Goal: Information Seeking & Learning: Learn about a topic

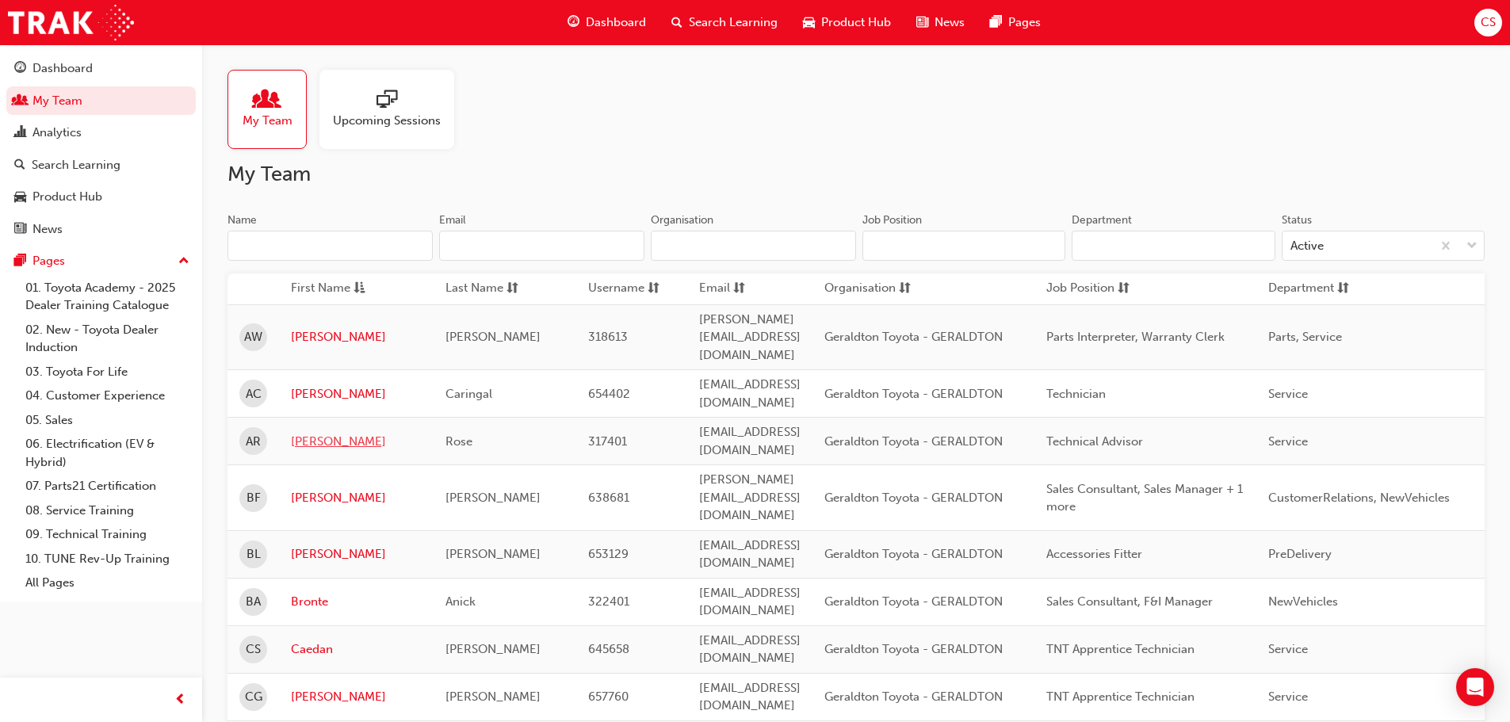
click at [317, 433] on link "[PERSON_NAME]" at bounding box center [356, 442] width 131 height 18
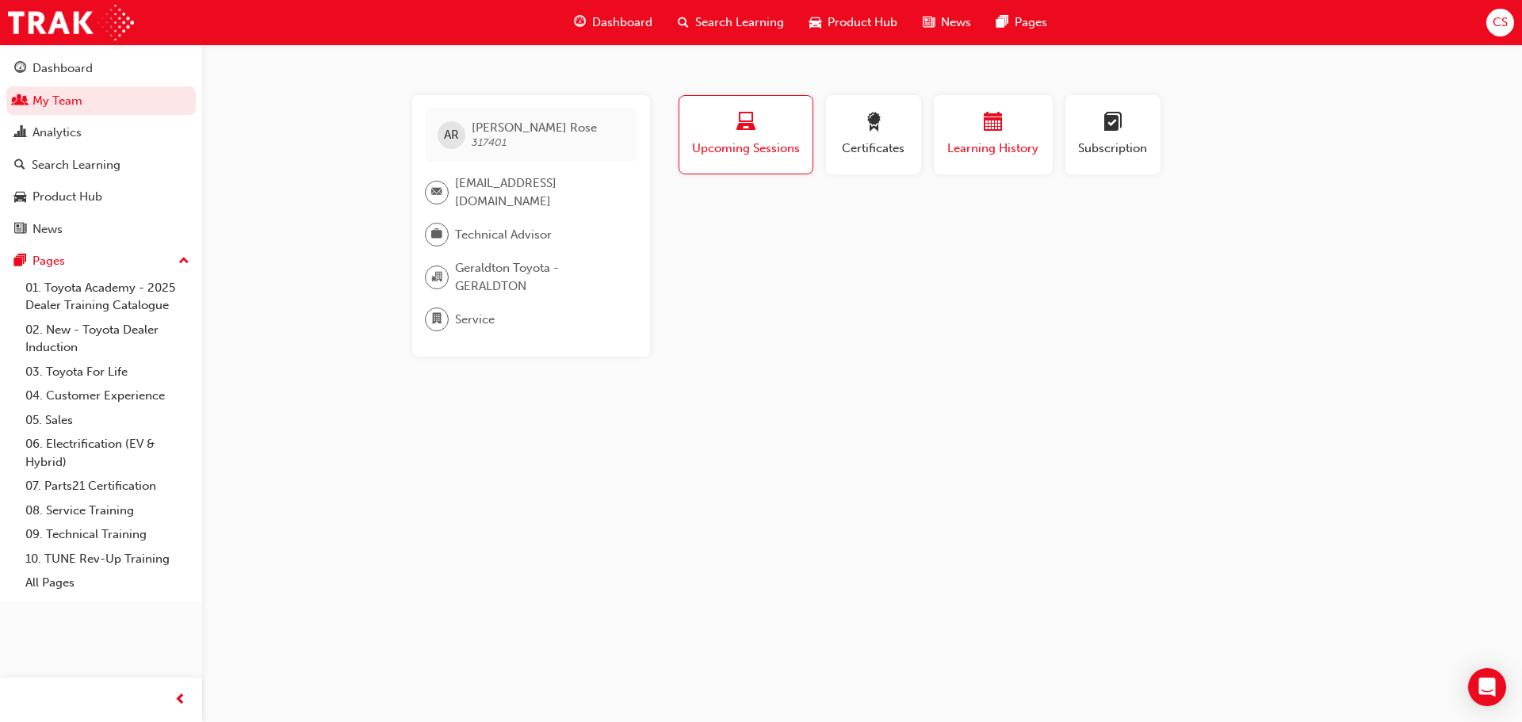
click at [982, 142] on span "Learning History" at bounding box center [993, 148] width 95 height 18
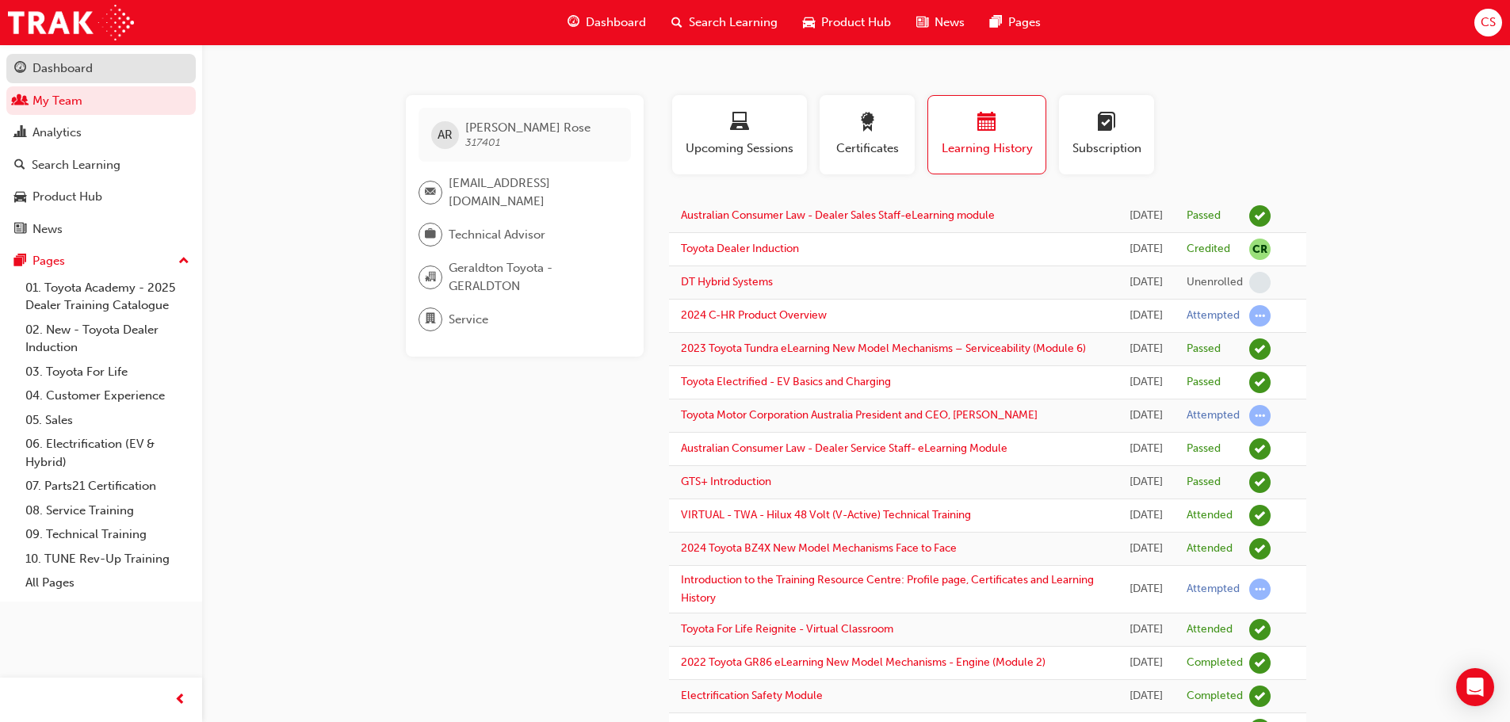
click at [64, 75] on div "Dashboard" at bounding box center [62, 68] width 60 height 18
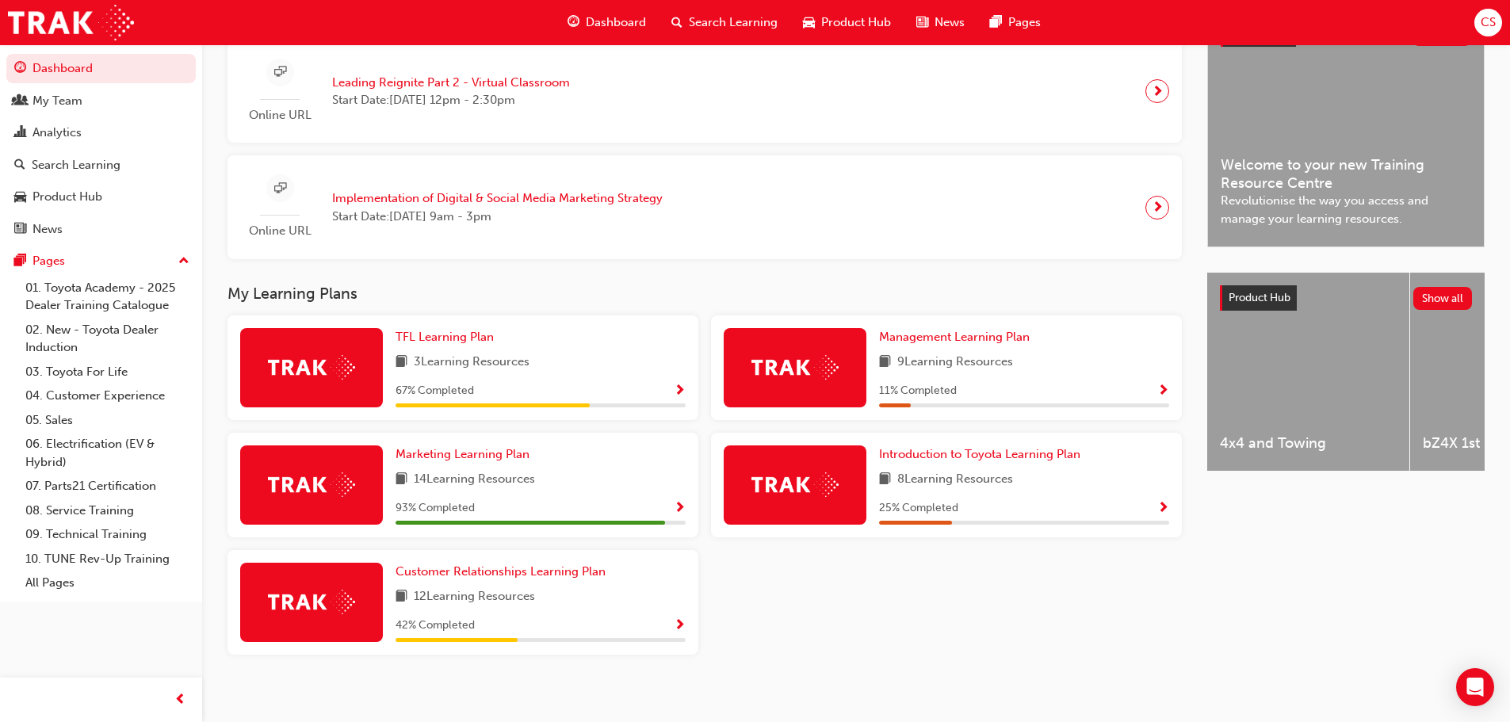
scroll to position [396, 0]
click at [555, 363] on div "3 Learning Resources" at bounding box center [540, 362] width 290 height 20
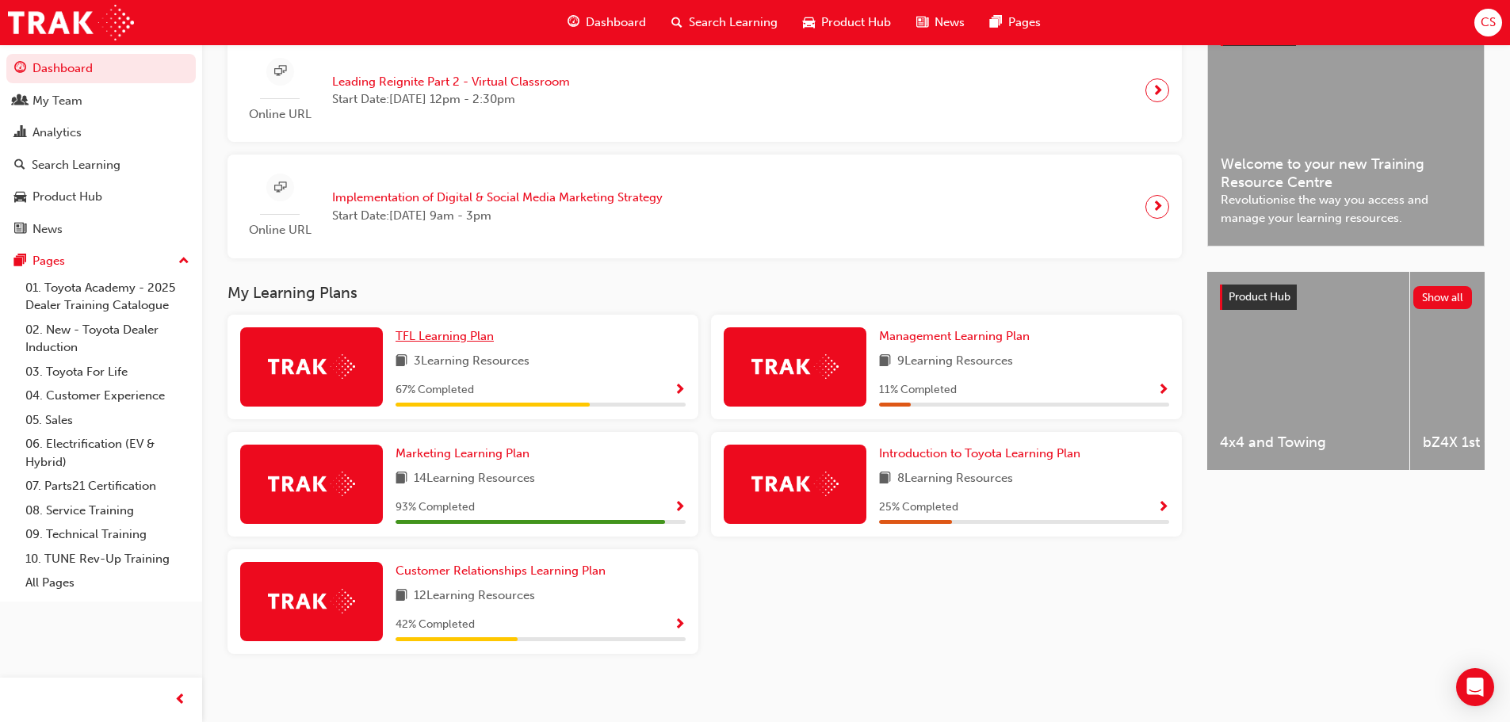
click at [461, 341] on span "TFL Learning Plan" at bounding box center [444, 336] width 98 height 14
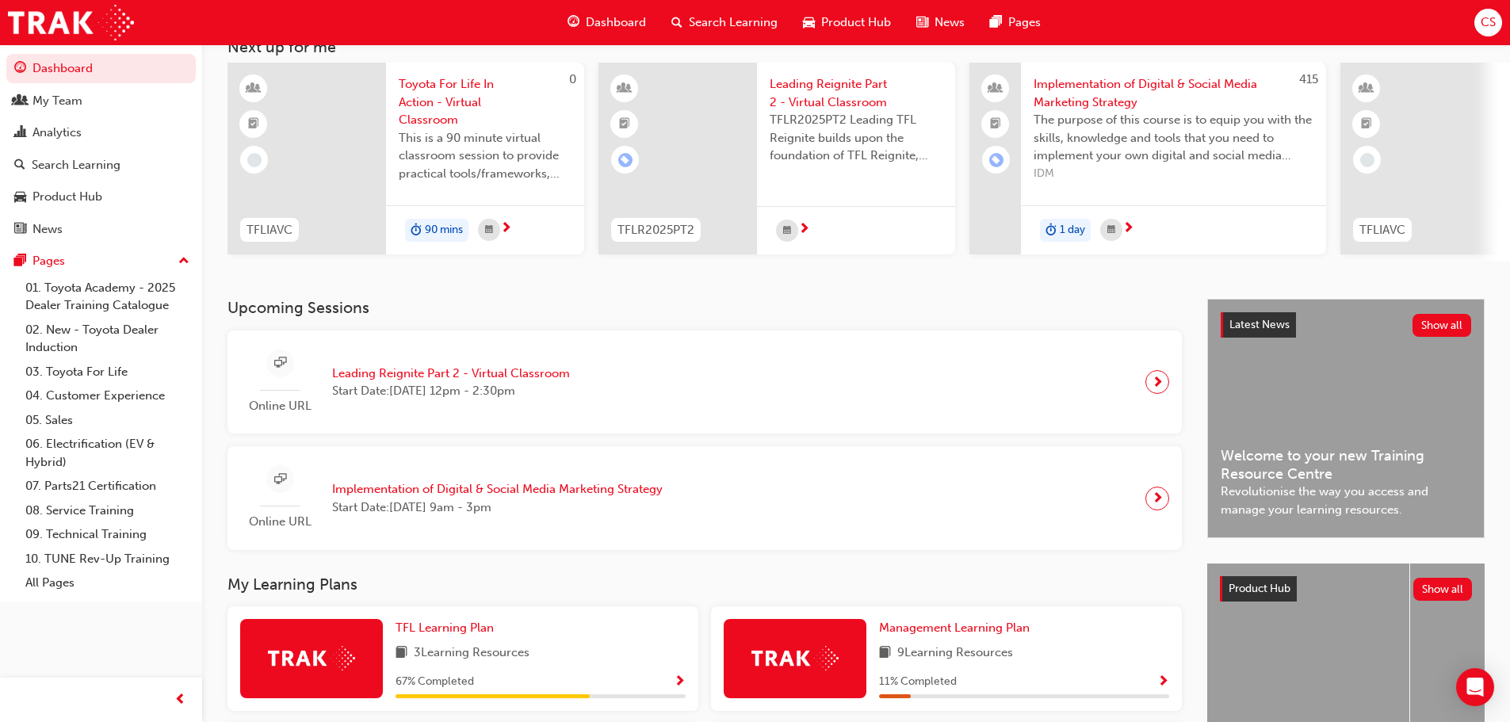
scroll to position [317, 0]
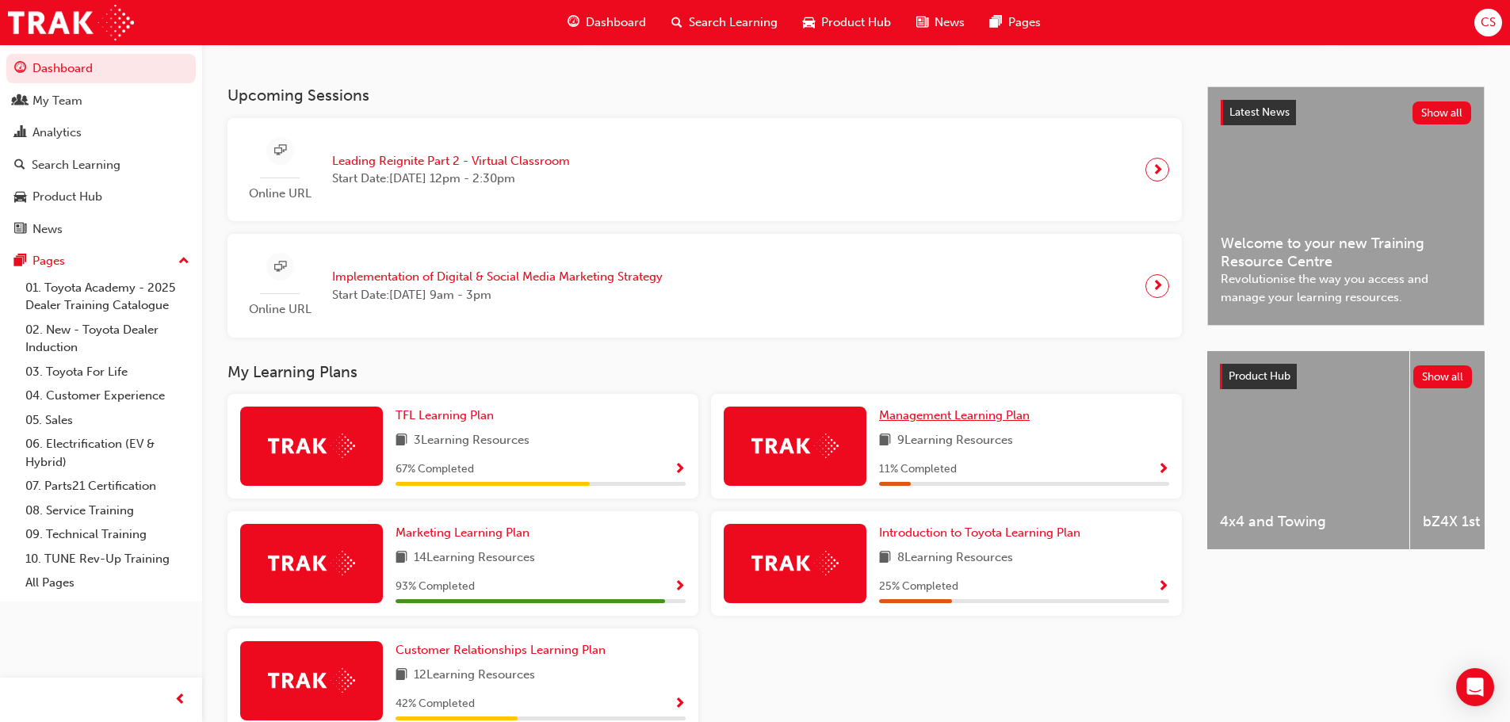
click at [976, 422] on span "Management Learning Plan" at bounding box center [954, 415] width 151 height 14
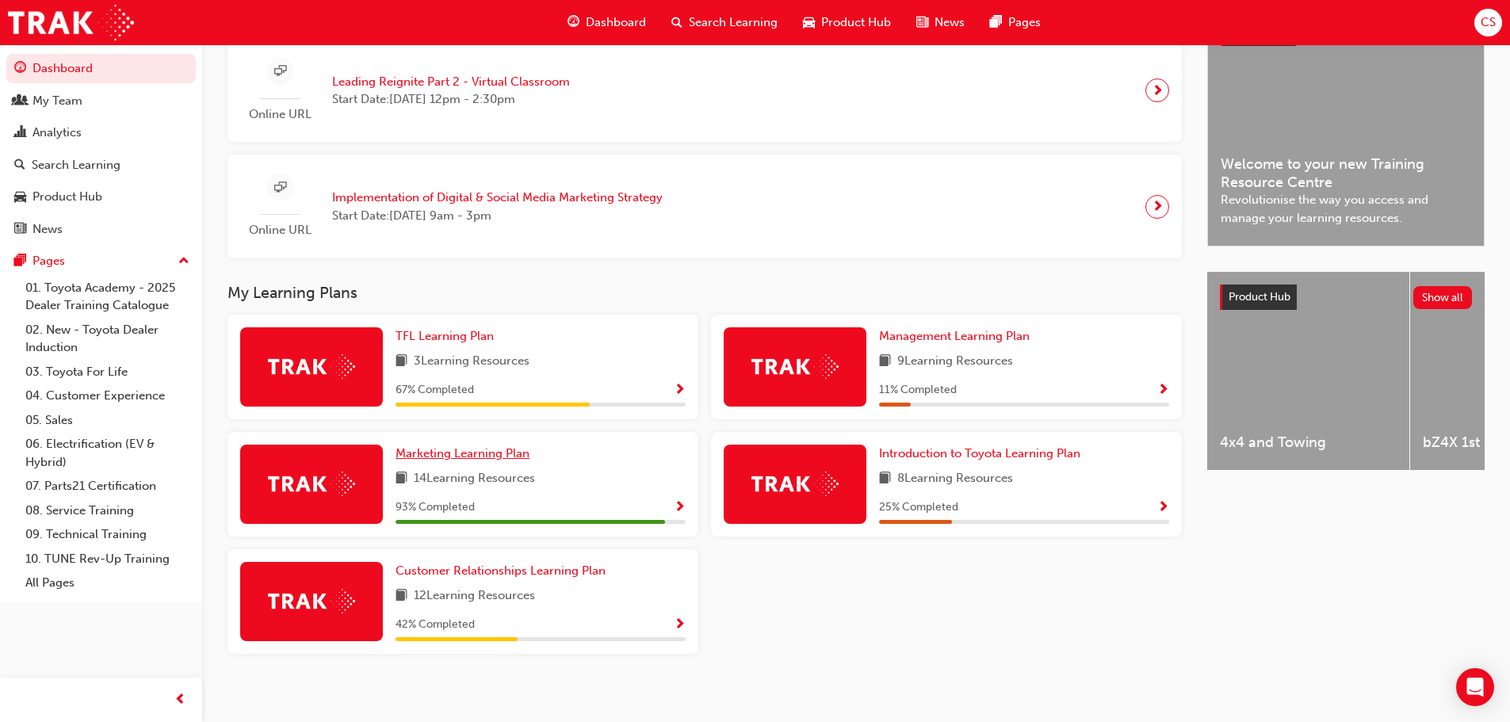
click at [475, 460] on span "Marketing Learning Plan" at bounding box center [462, 453] width 134 height 14
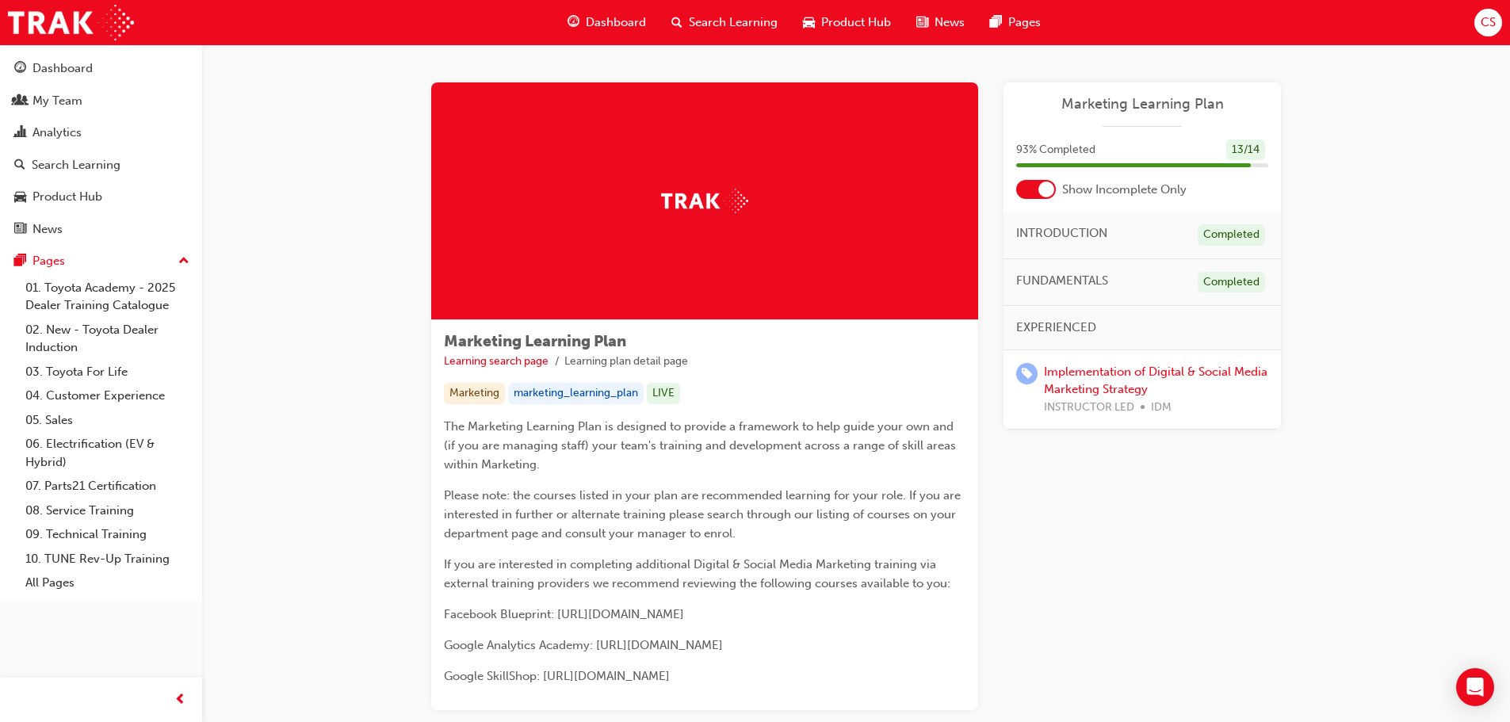
click at [1046, 187] on div at bounding box center [1046, 189] width 16 height 16
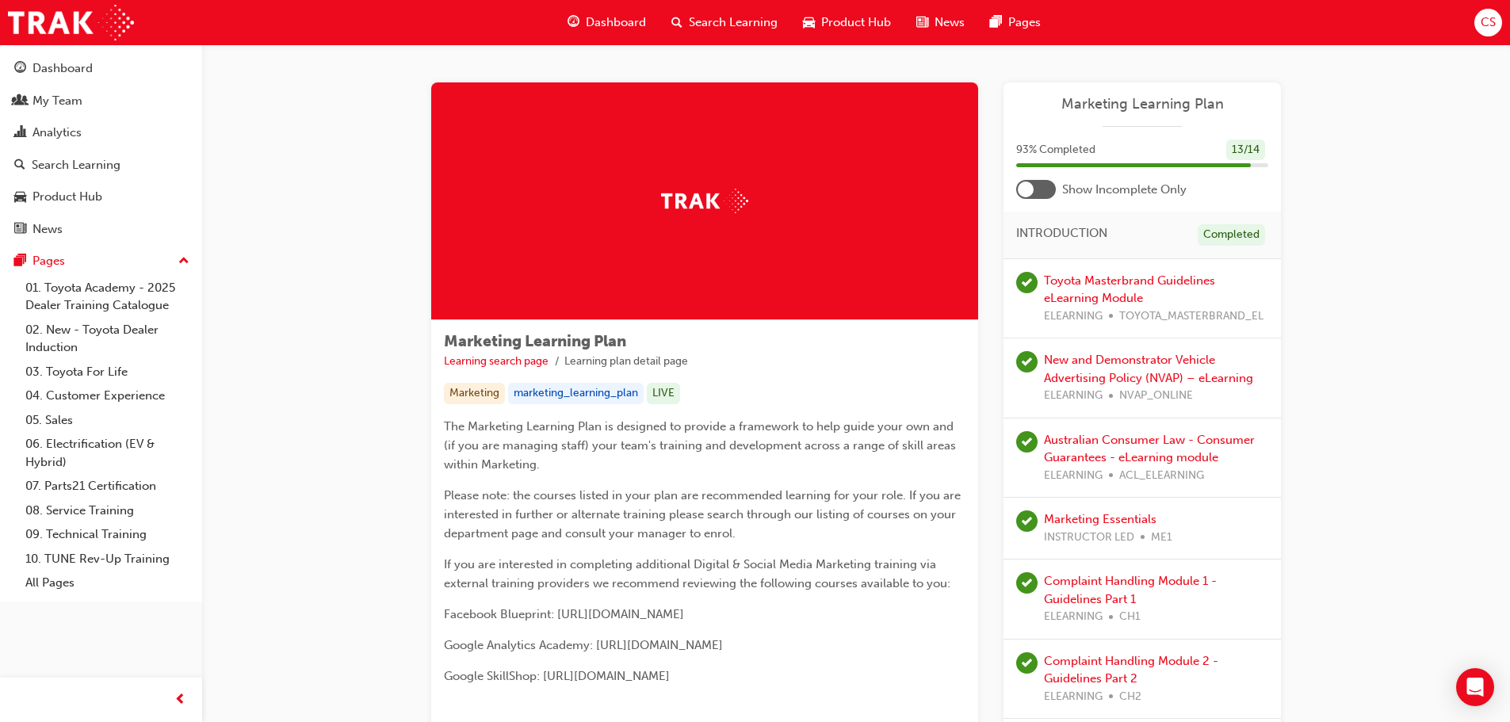
click at [1026, 189] on div at bounding box center [1026, 189] width 16 height 16
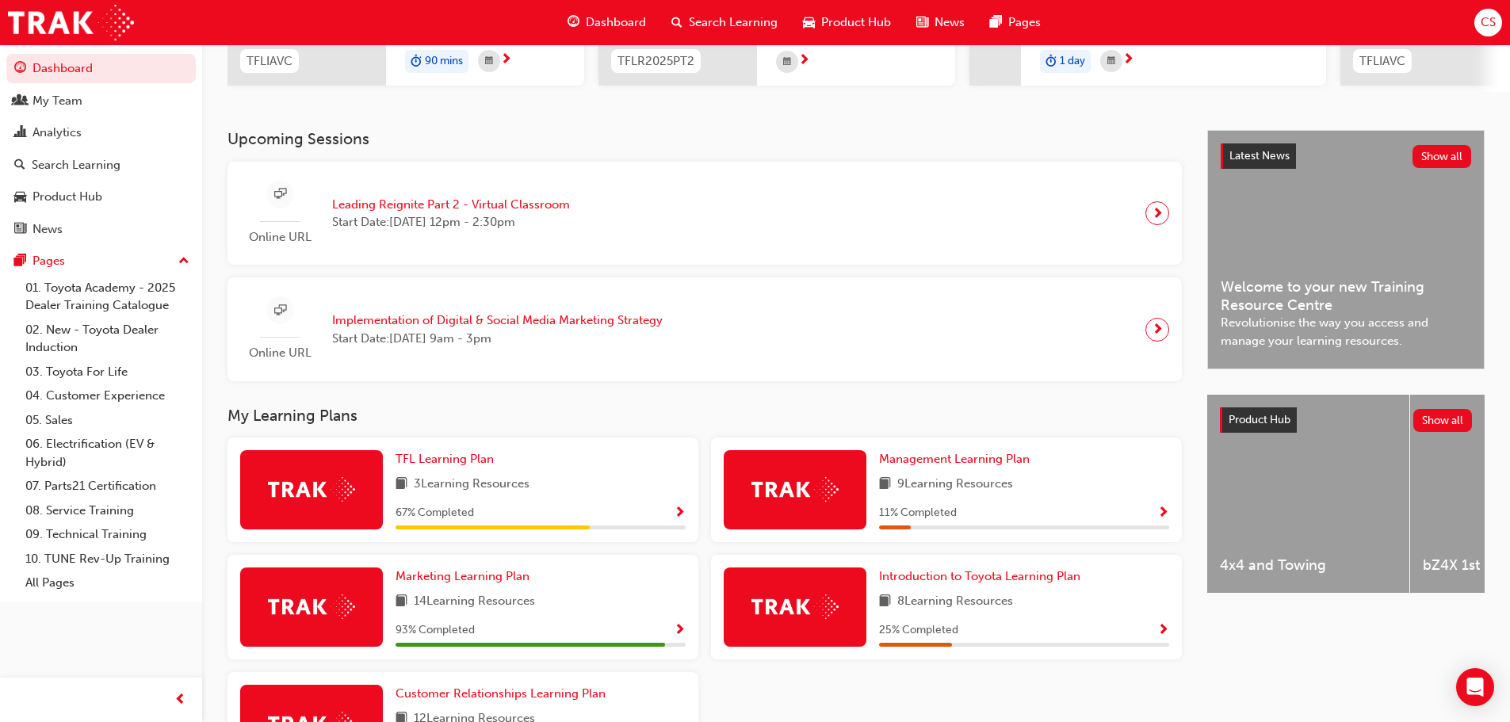
scroll to position [396, 0]
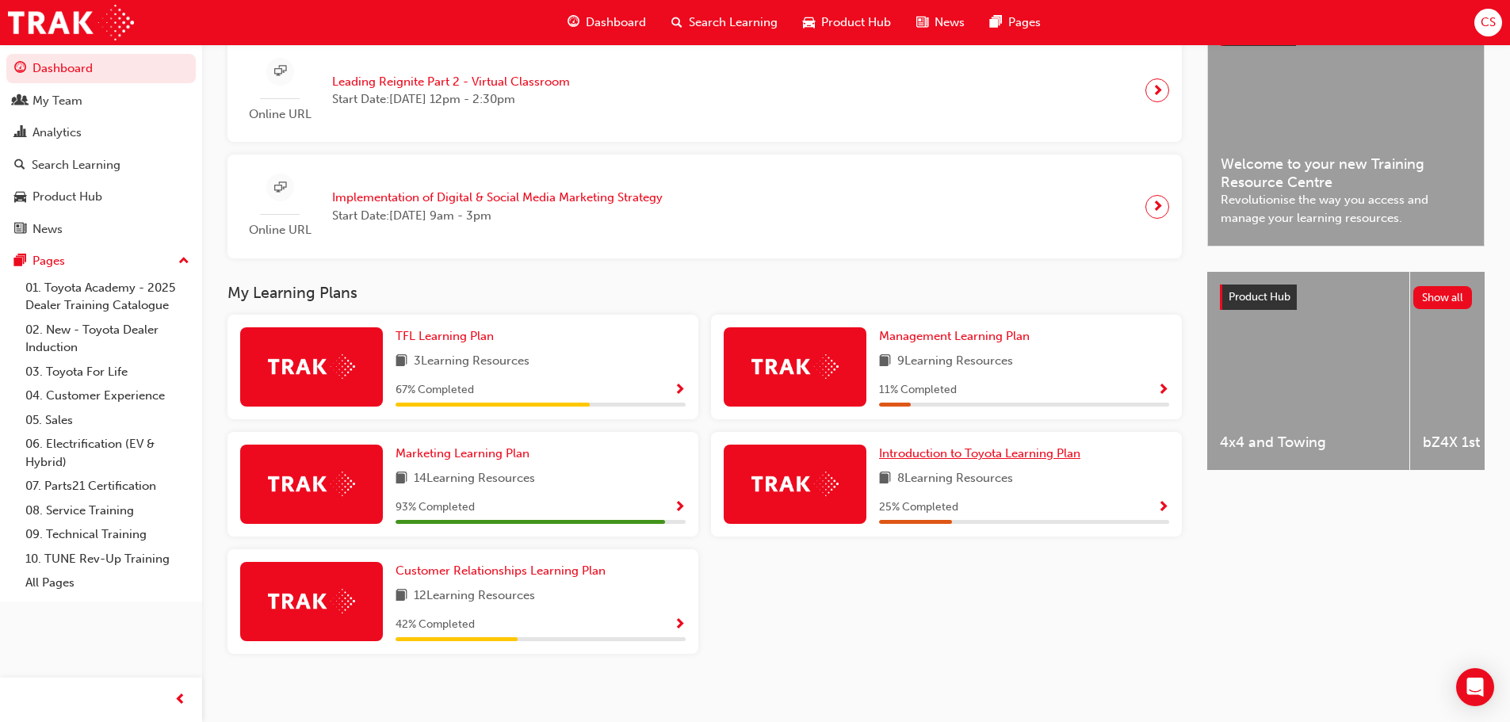
click at [1001, 460] on span "Introduction to Toyota Learning Plan" at bounding box center [979, 453] width 201 height 14
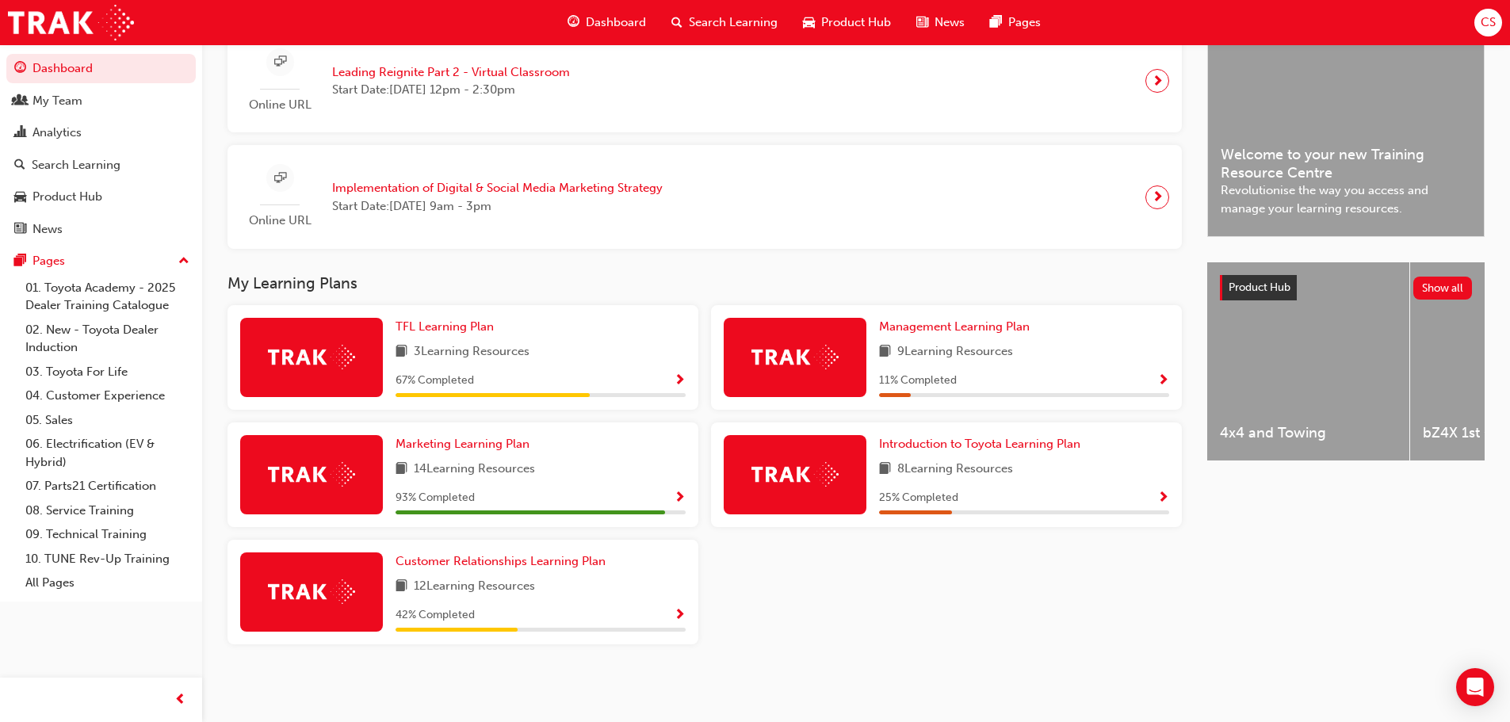
scroll to position [412, 0]
click at [519, 560] on span "Customer Relationships Learning Plan" at bounding box center [500, 561] width 210 height 14
click at [450, 449] on span "Marketing Learning Plan" at bounding box center [462, 444] width 134 height 14
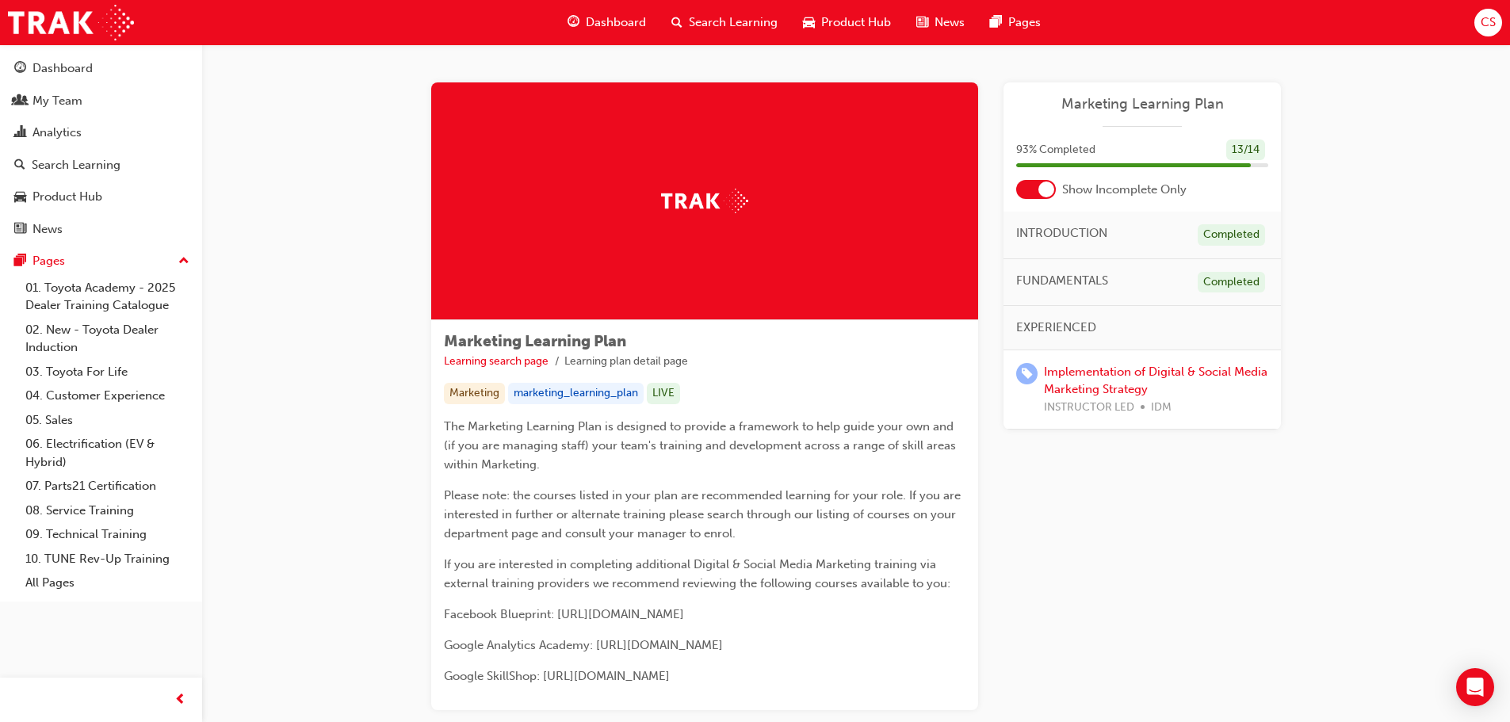
click at [1044, 187] on div at bounding box center [1046, 189] width 16 height 16
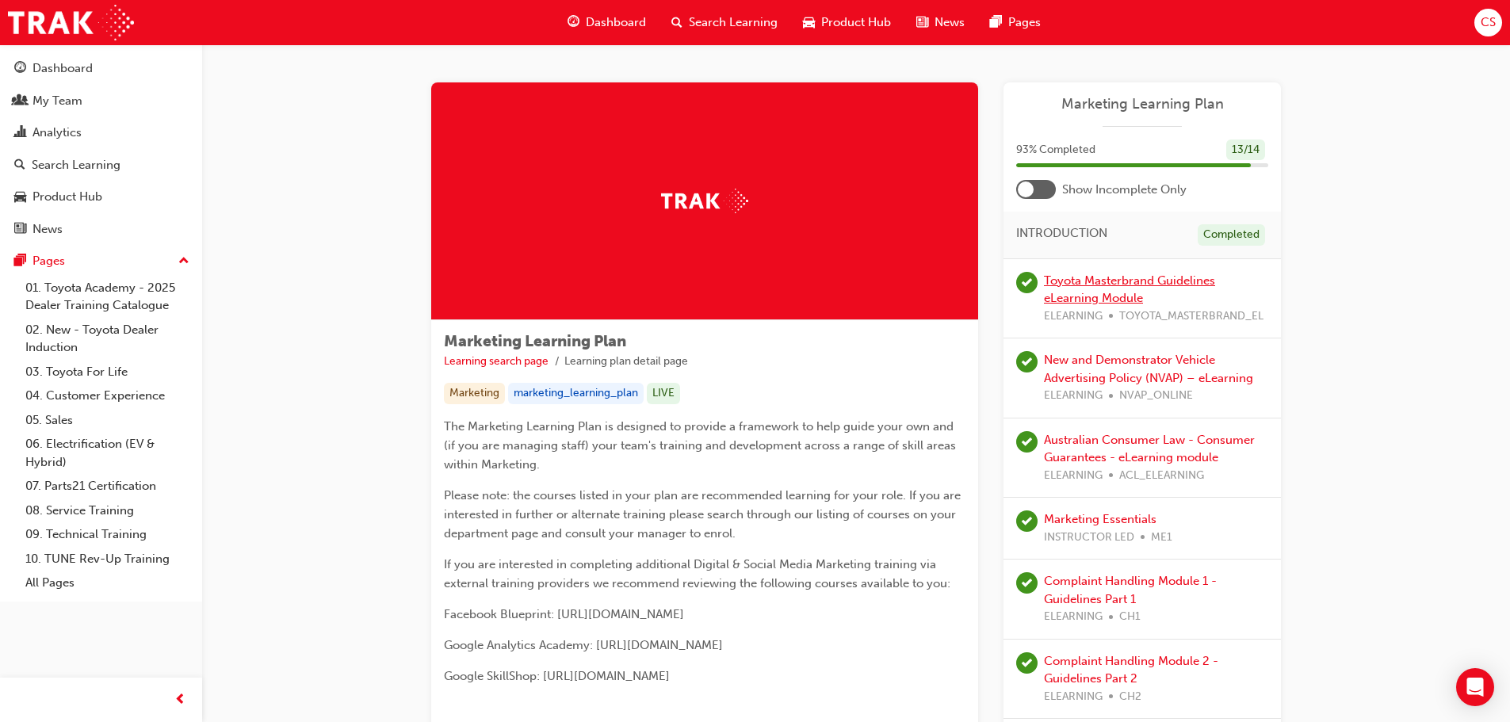
click at [1149, 277] on link "Toyota Masterbrand Guidelines eLearning Module" at bounding box center [1129, 289] width 171 height 32
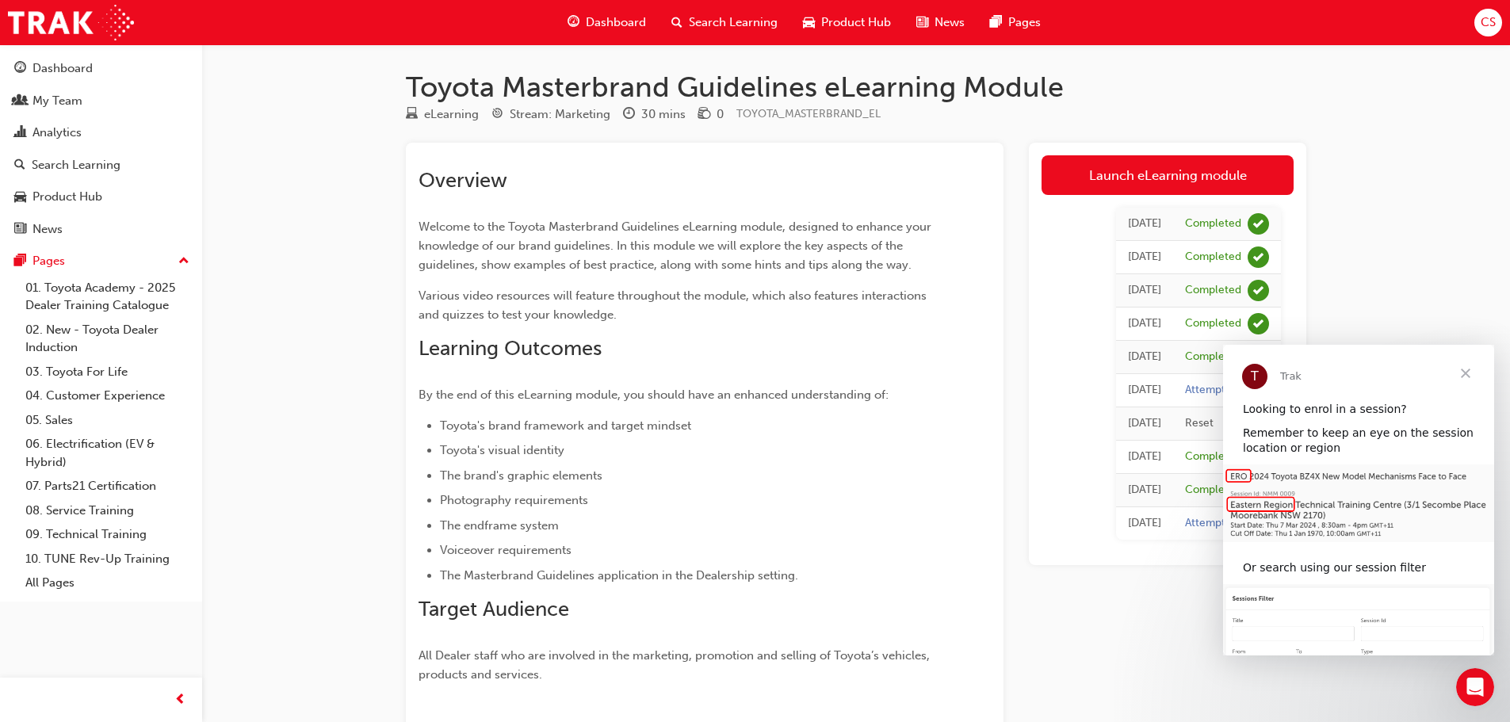
click at [1467, 373] on span "Close" at bounding box center [1465, 373] width 57 height 57
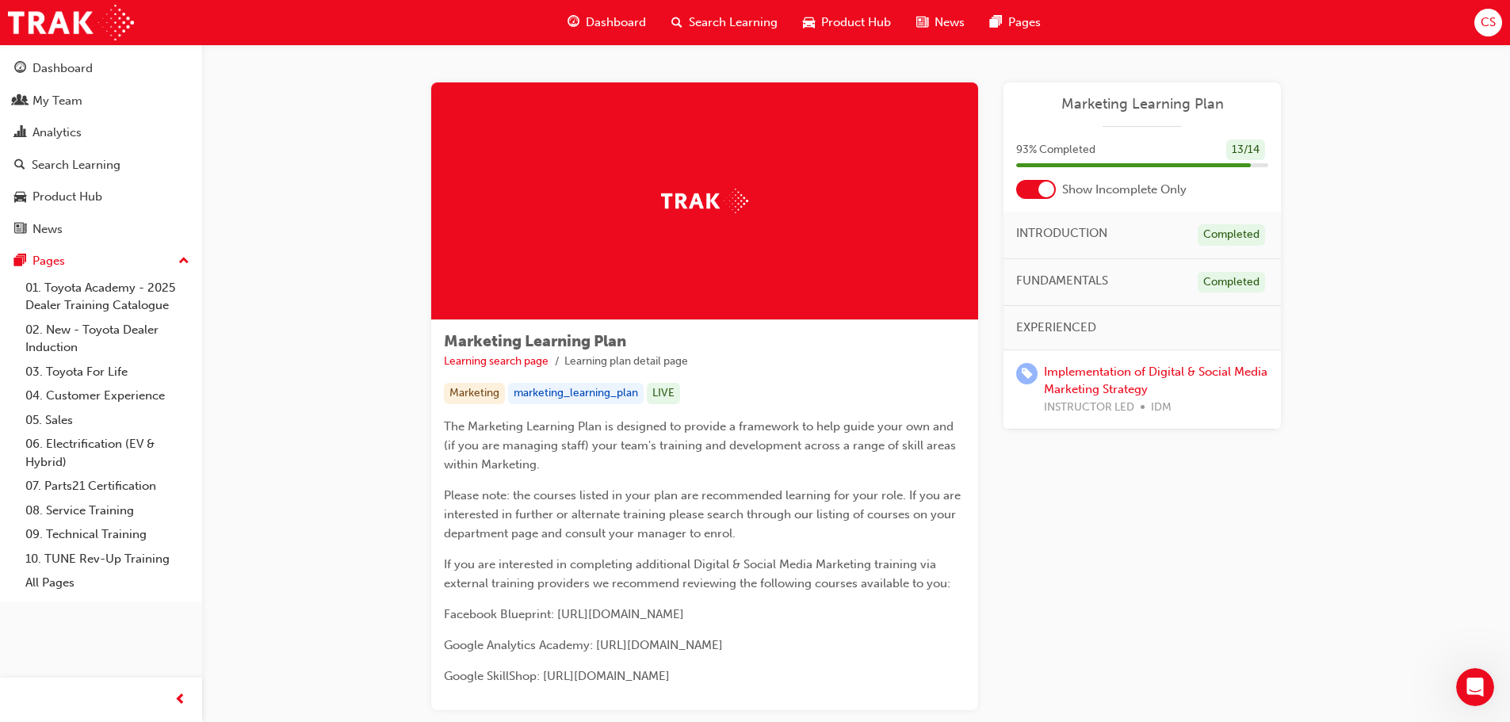
click at [1049, 188] on div at bounding box center [1046, 189] width 16 height 16
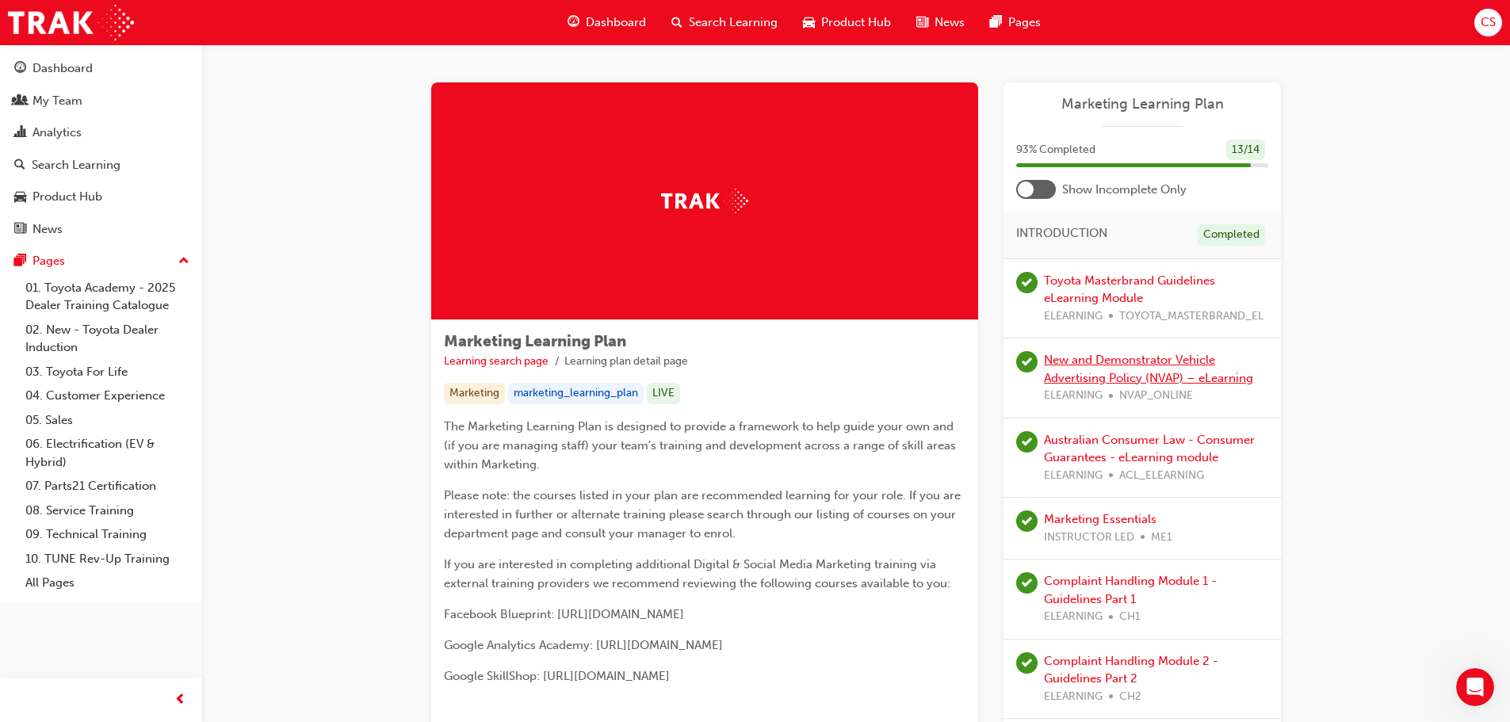
click at [1118, 357] on link "New and Demonstrator Vehicle Advertising Policy (NVAP) – eLearning" at bounding box center [1148, 369] width 209 height 32
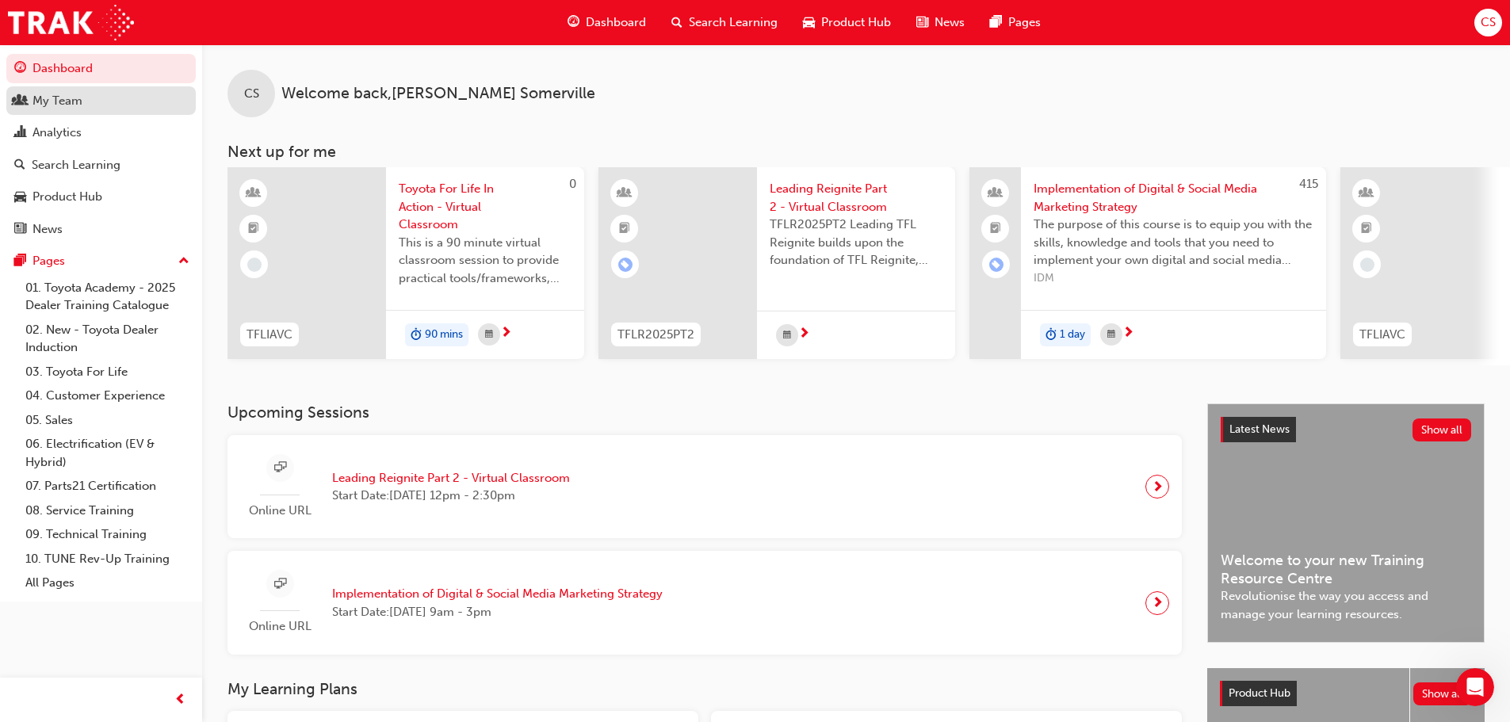
click at [90, 97] on div "My Team" at bounding box center [101, 101] width 174 height 20
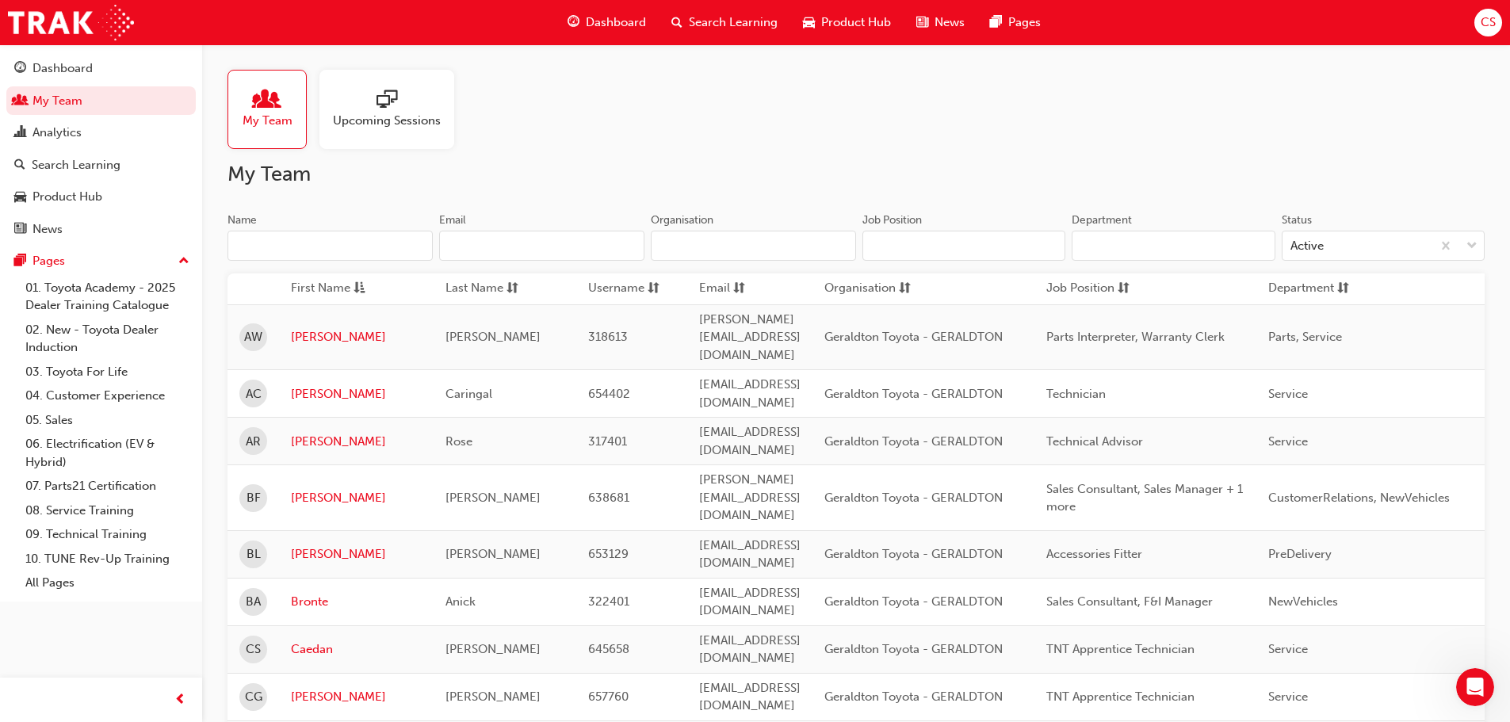
click at [266, 242] on input "Name" at bounding box center [329, 246] width 205 height 30
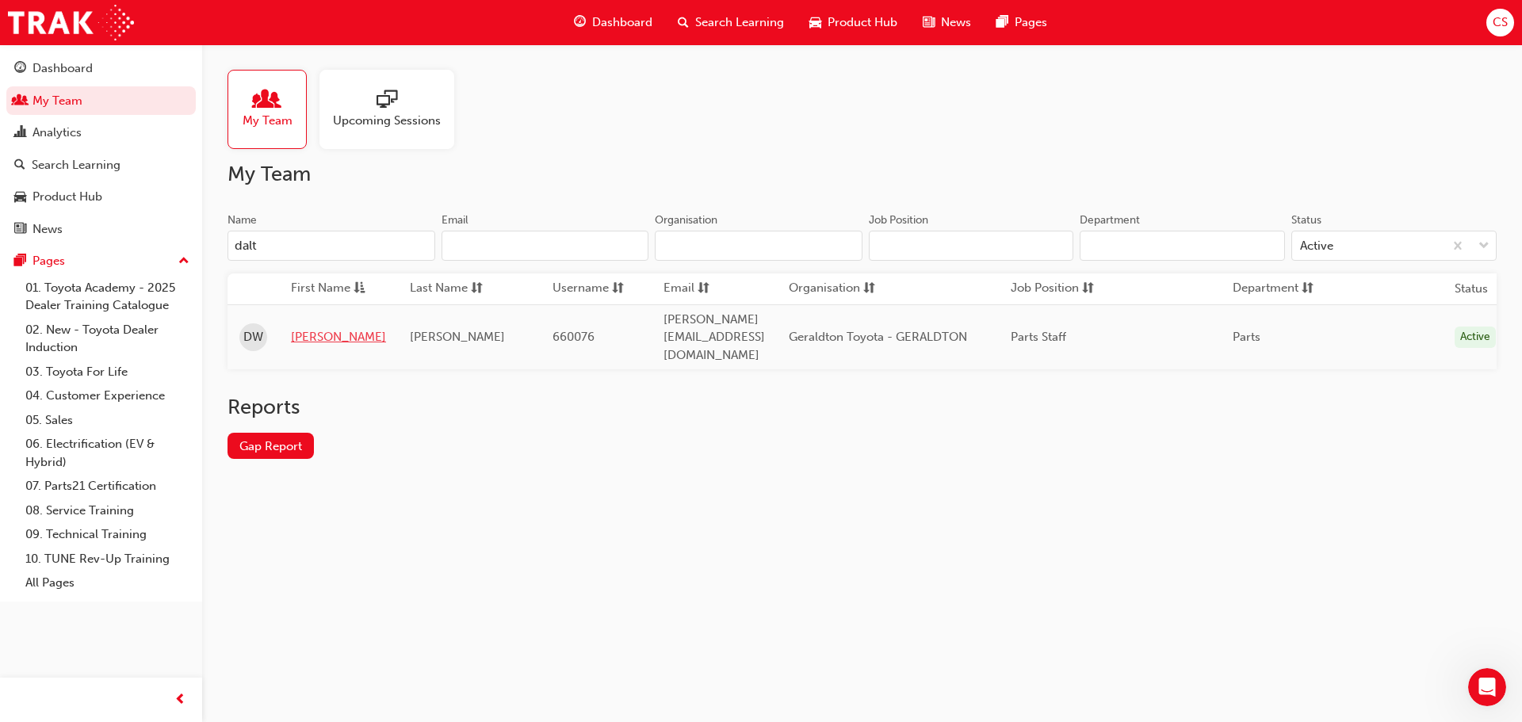
type input "dalt"
click at [317, 328] on link "[PERSON_NAME]" at bounding box center [338, 337] width 95 height 18
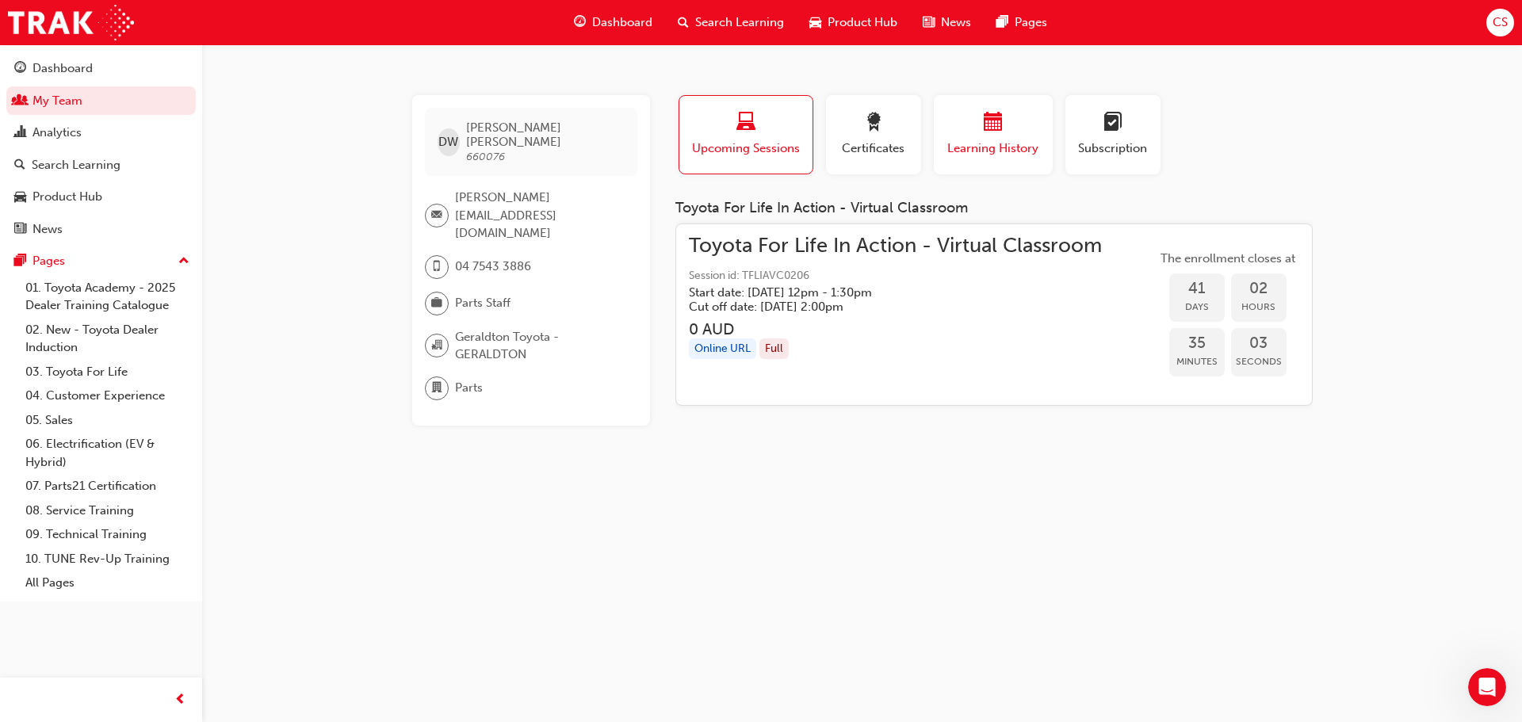
click at [1023, 136] on div "button" at bounding box center [993, 125] width 95 height 25
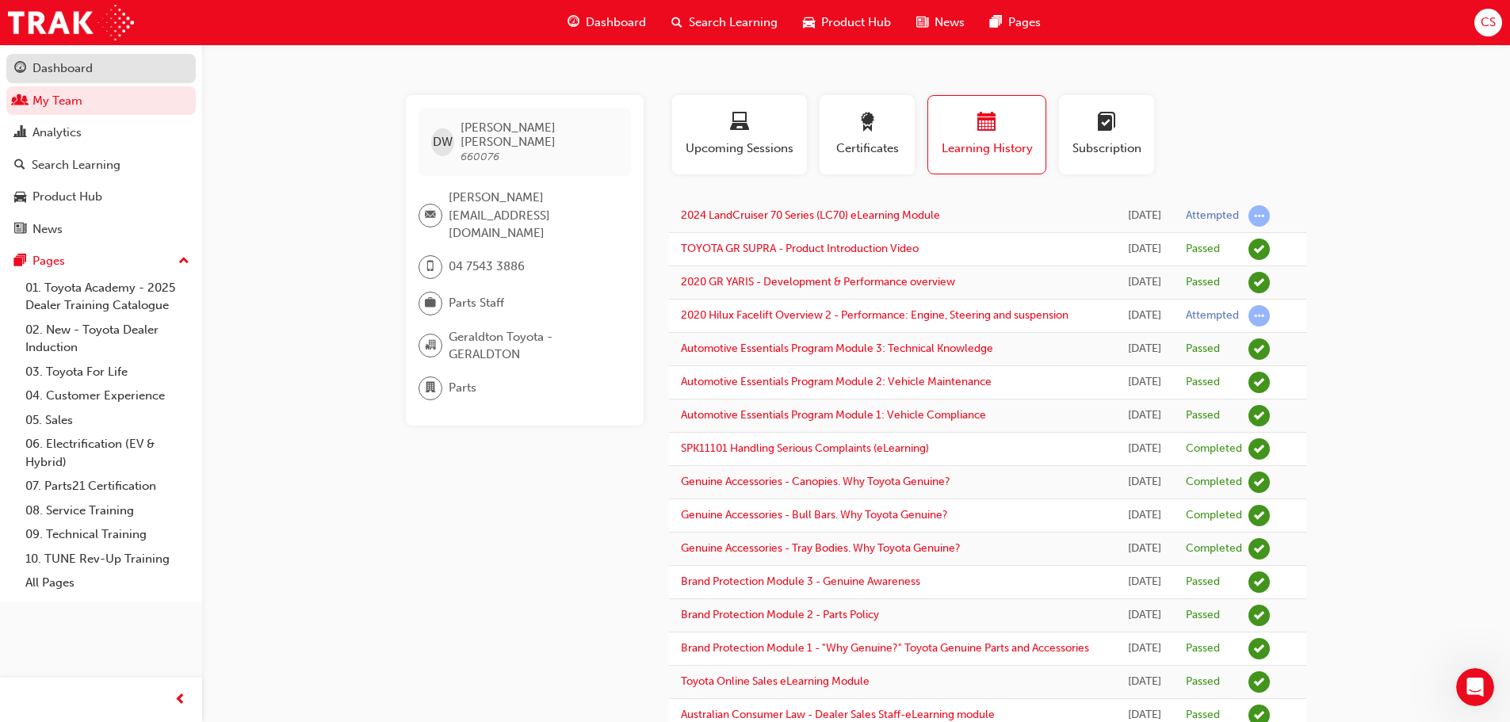
click at [36, 81] on link "Dashboard" at bounding box center [100, 68] width 189 height 29
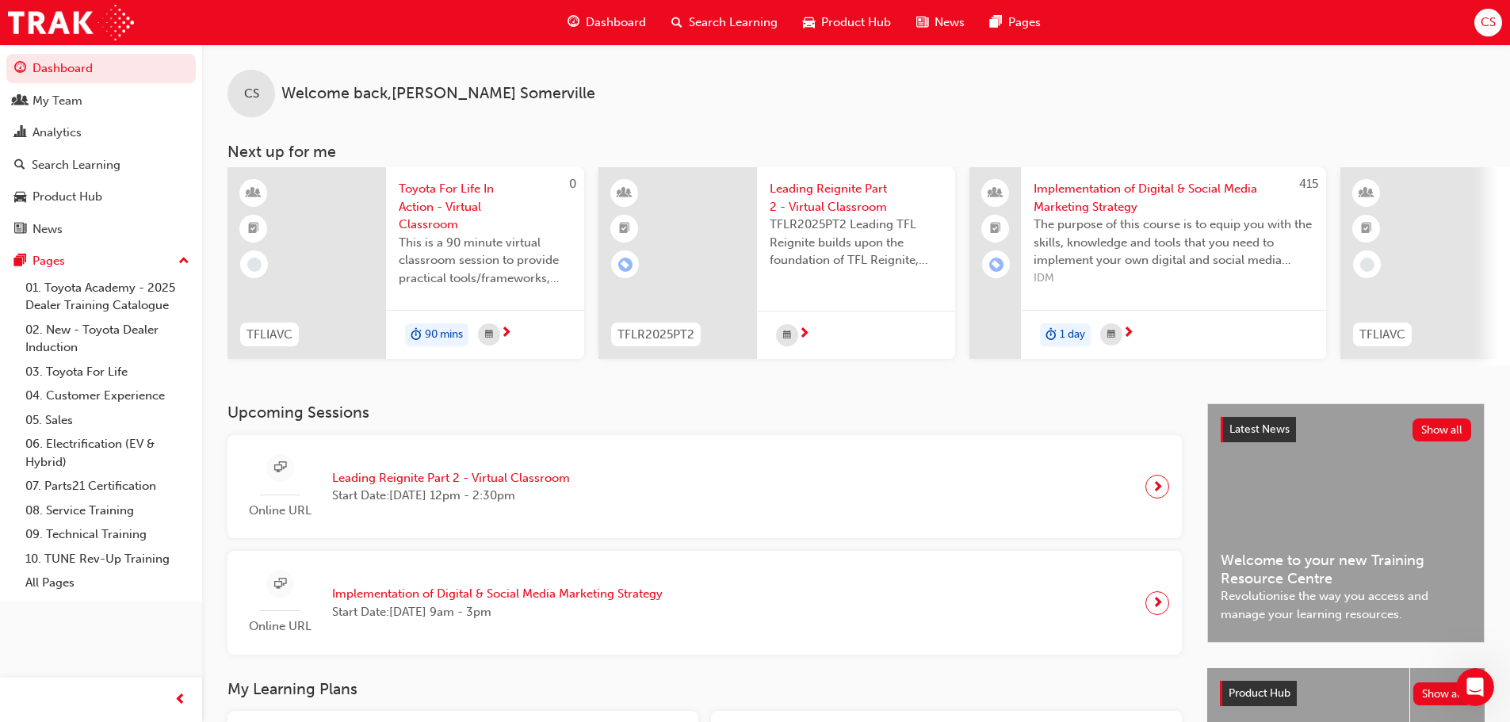
click at [1490, 32] on div "CS" at bounding box center [1488, 23] width 28 height 28
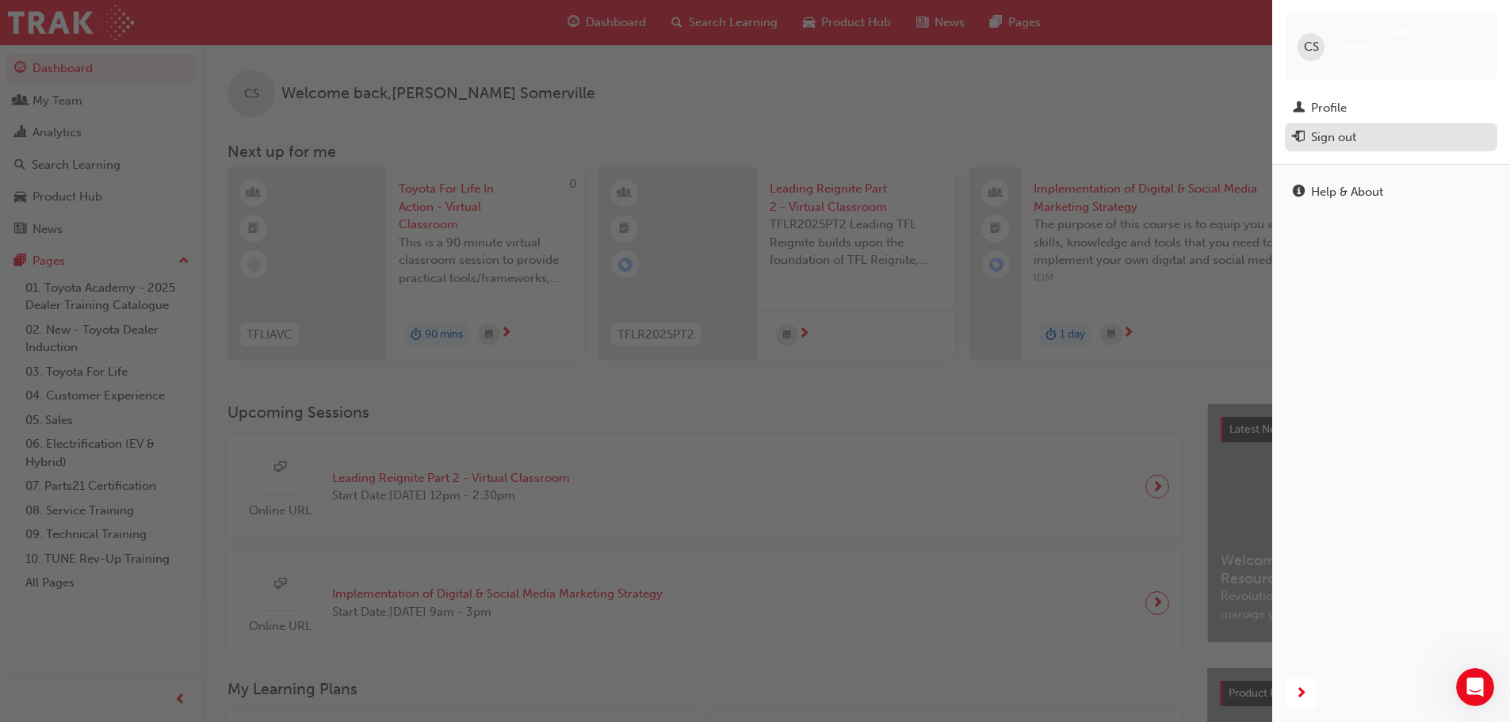
click at [1378, 128] on div "Sign out" at bounding box center [1391, 138] width 197 height 20
